Goal: Task Accomplishment & Management: Use online tool/utility

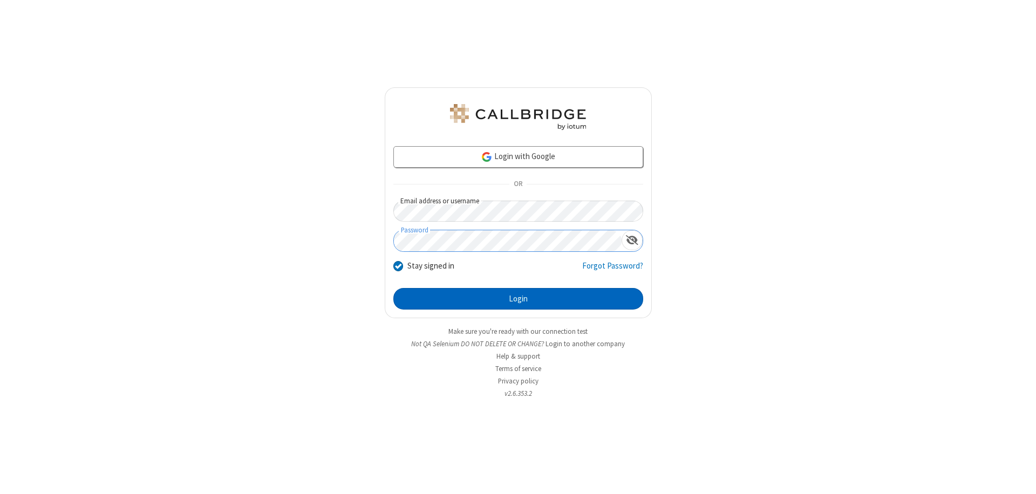
click at [518, 299] on button "Login" at bounding box center [518, 299] width 250 height 22
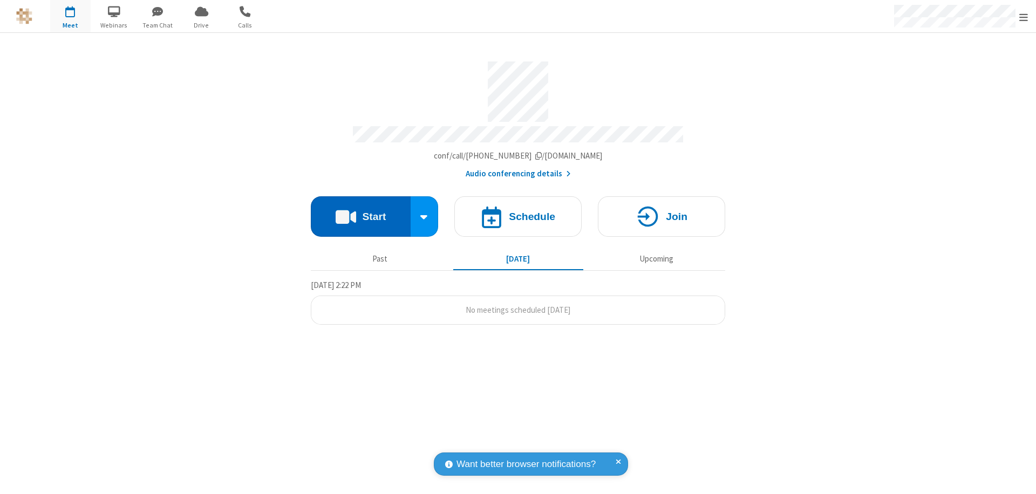
click at [360, 211] on button "Start" at bounding box center [361, 216] width 100 height 40
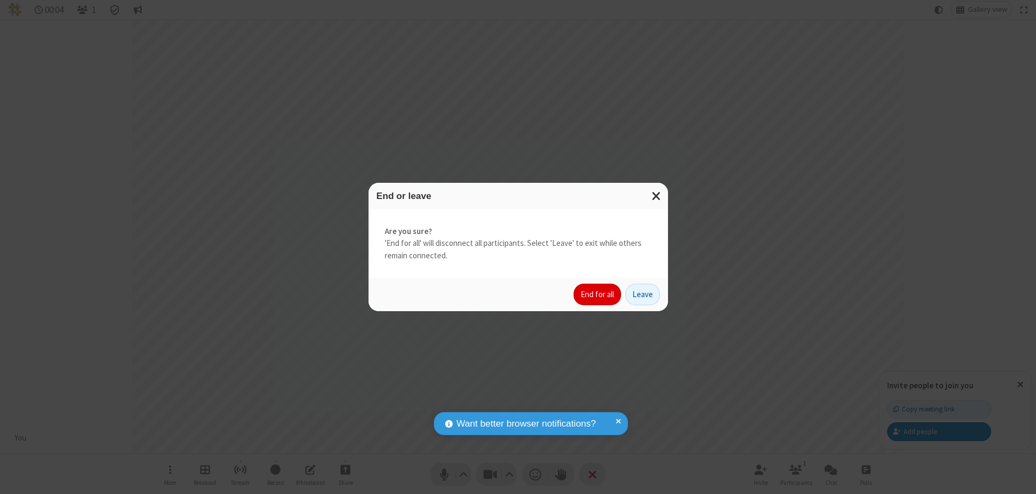
click at [598, 295] on button "End for all" at bounding box center [596, 295] width 47 height 22
